Goal: Answer question/provide support

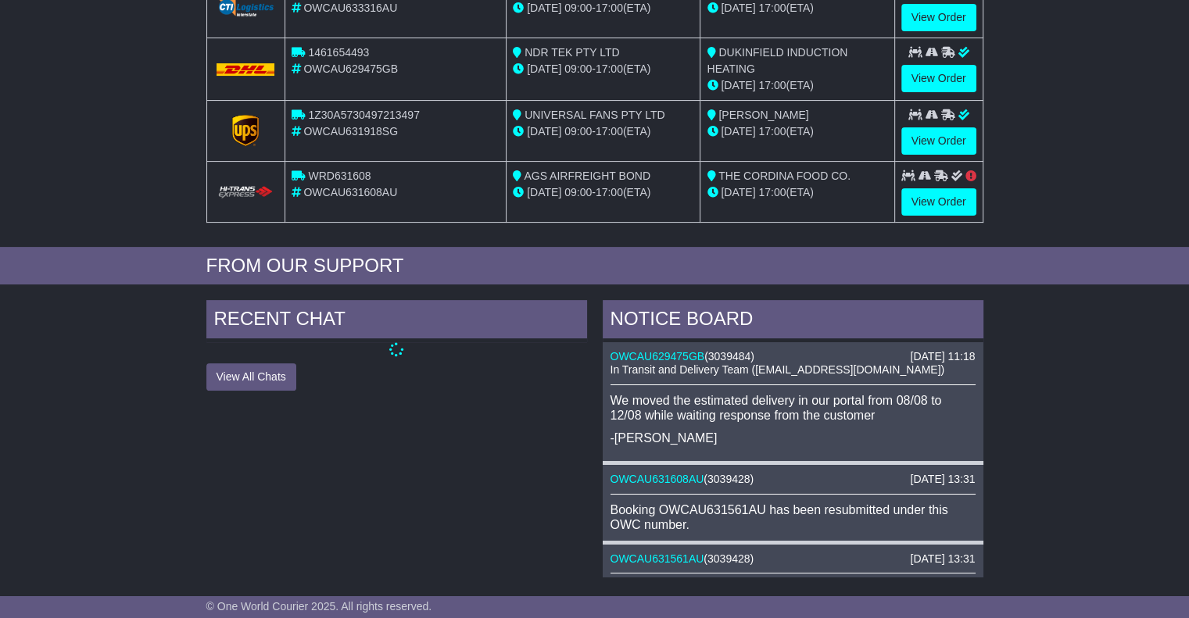
scroll to position [391, 0]
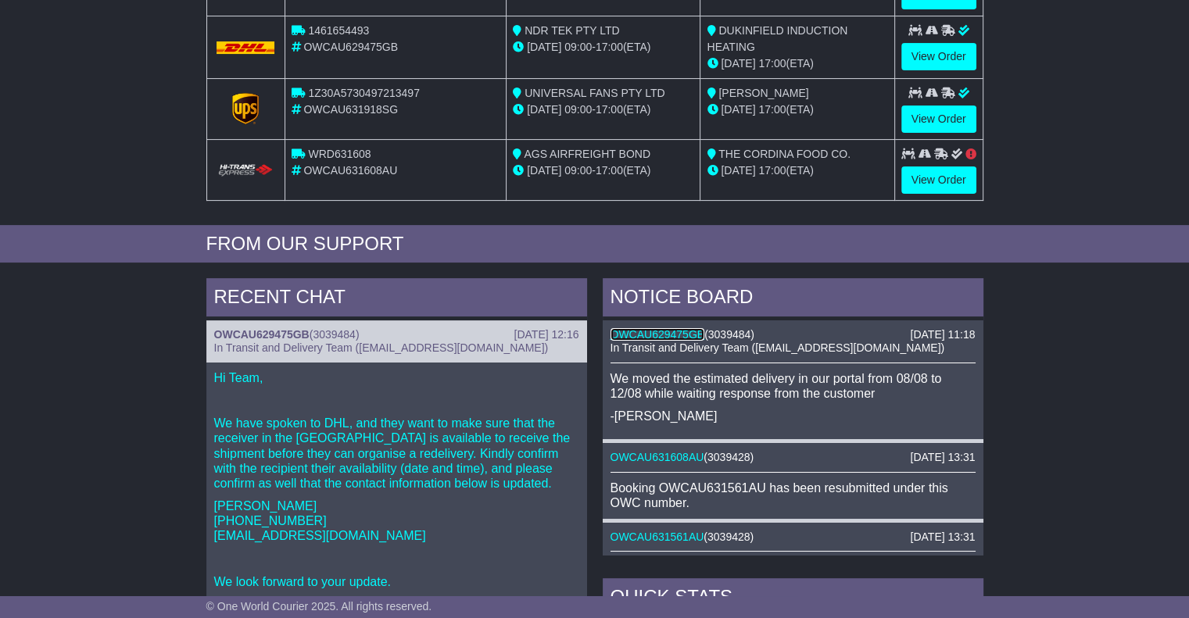
click at [670, 328] on link "OWCAU629475GB" at bounding box center [658, 334] width 95 height 13
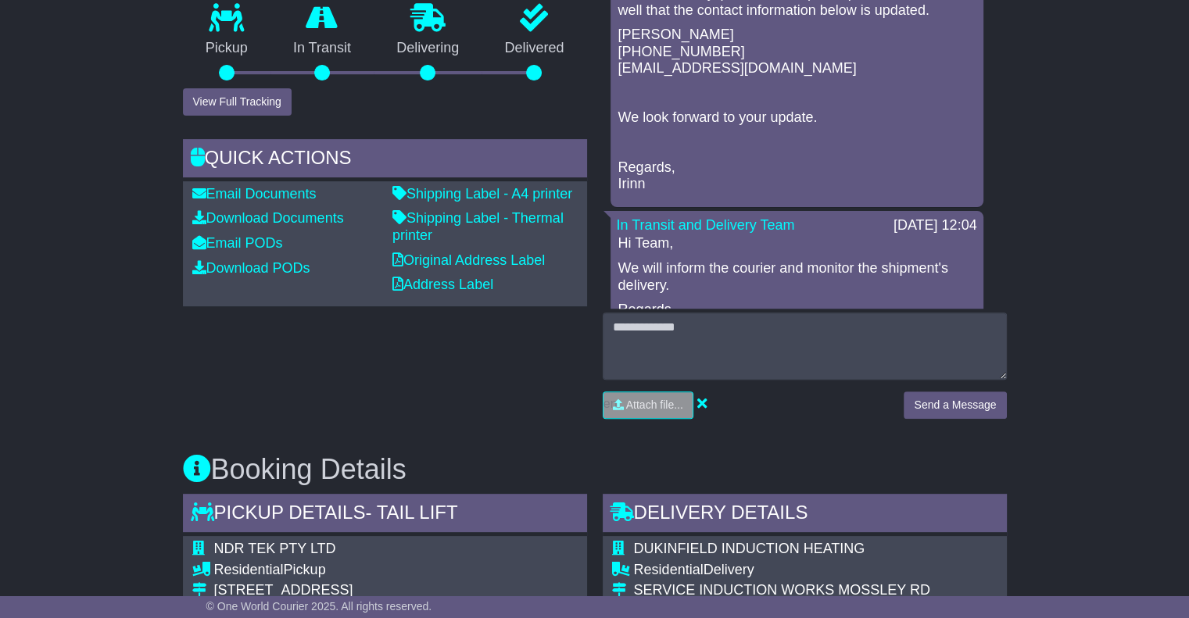
scroll to position [469, 0]
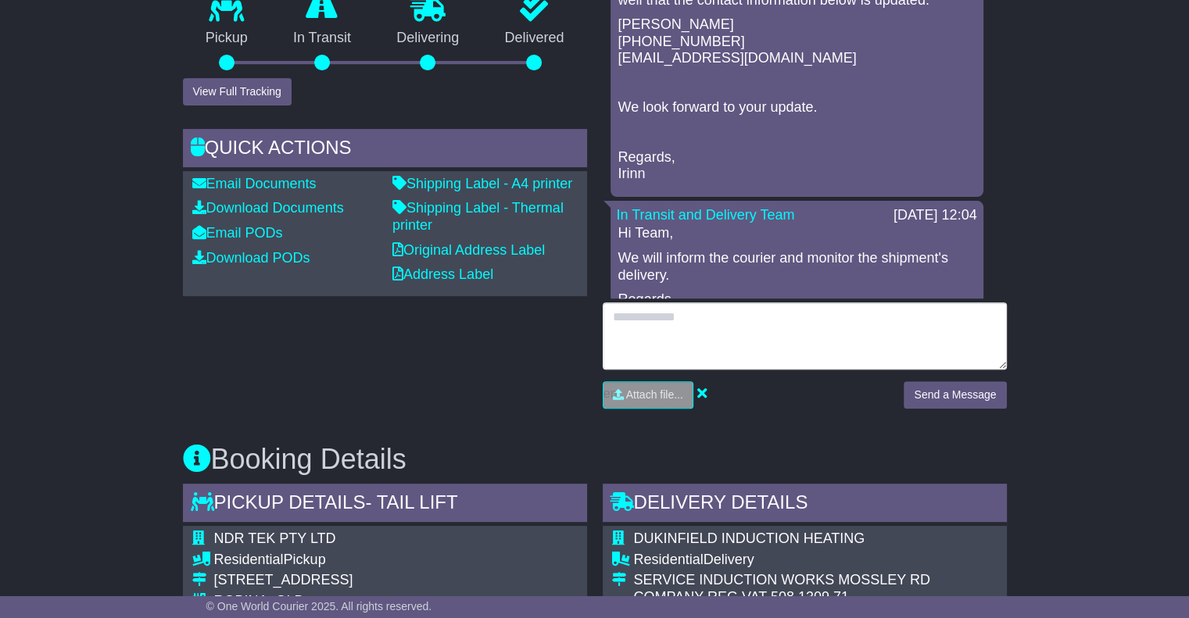
click at [821, 321] on textarea at bounding box center [805, 336] width 404 height 67
type textarea "*"
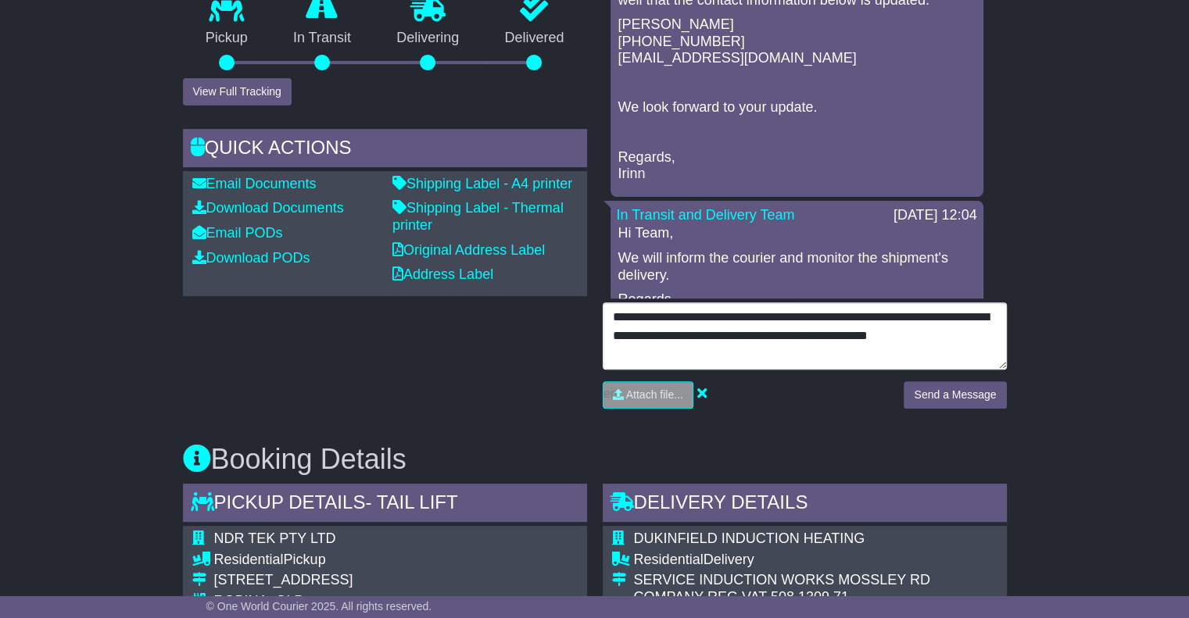
type textarea "**********"
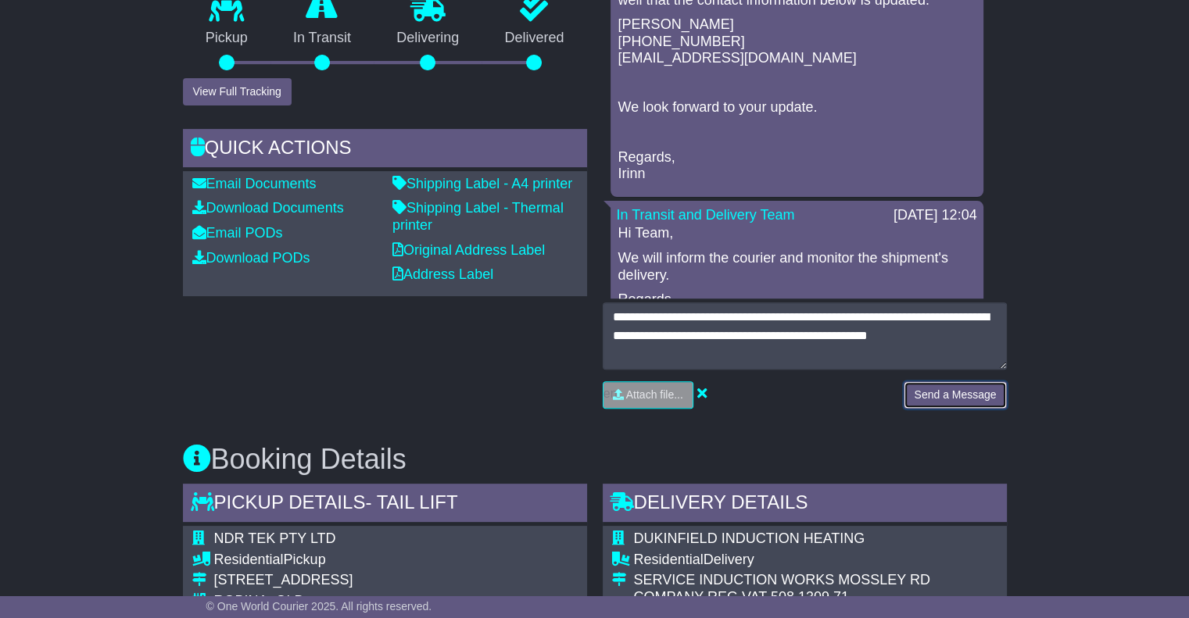
click at [958, 384] on button "Send a Message" at bounding box center [955, 395] width 102 height 27
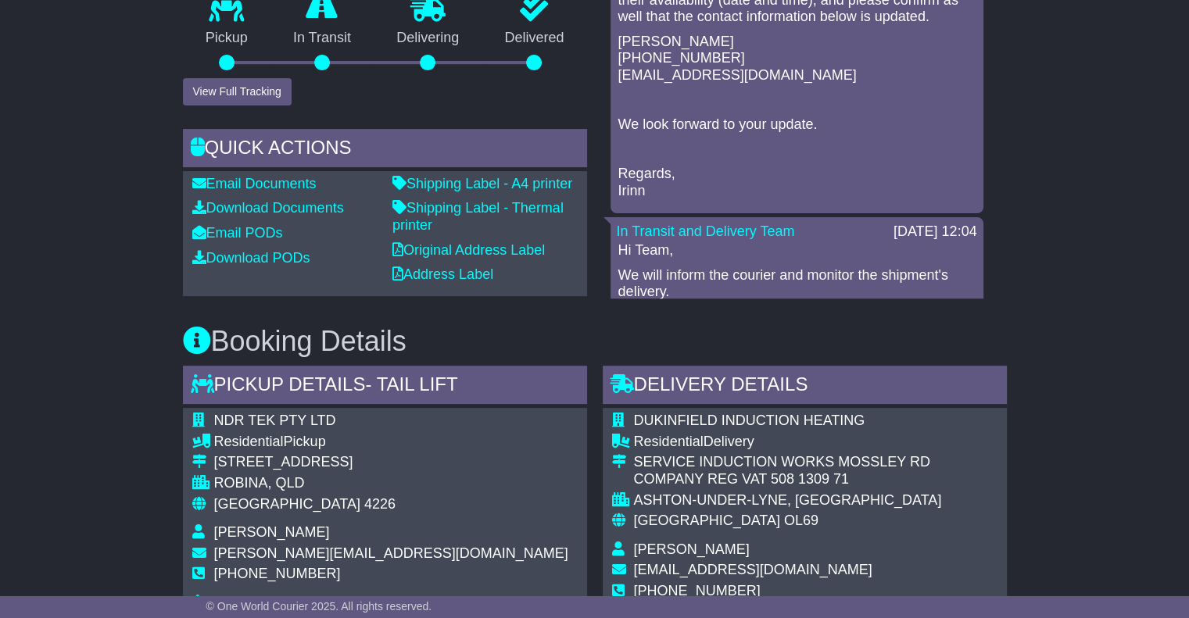
scroll to position [156, 0]
